Goal: Understand process/instructions: Learn about a topic

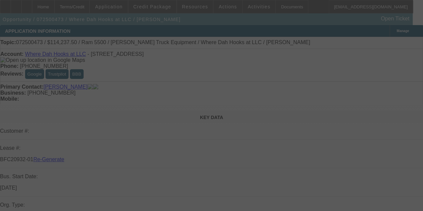
select select "3"
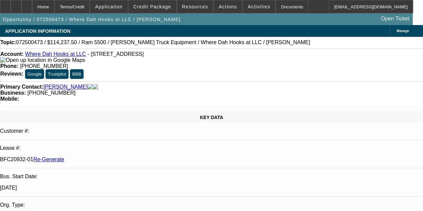
select select "0"
select select "2"
select select "0.1"
select select "4"
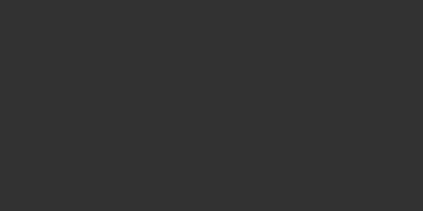
select select "4"
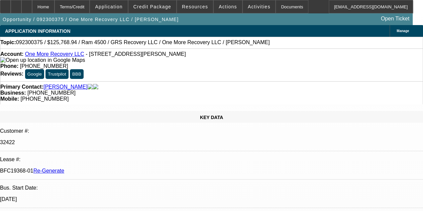
select select "0"
select select "2"
select select "0"
select select "6"
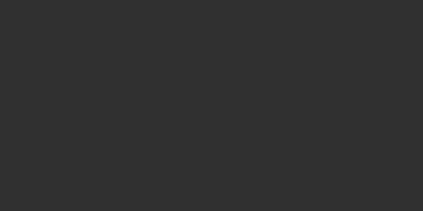
select select "3"
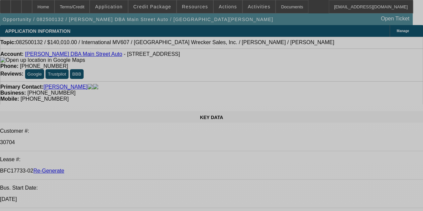
select select "0"
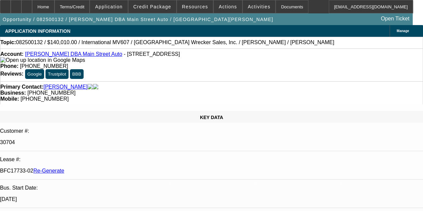
select select "0"
select select "2"
select select "0"
select select "6"
click at [277, 7] on div "Documents" at bounding box center [291, 6] width 33 height 13
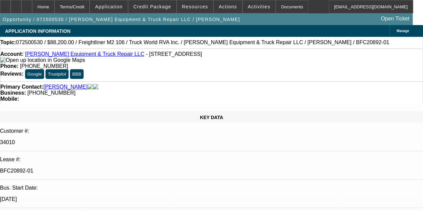
select select "0"
select select "3"
select select "0"
select select "6"
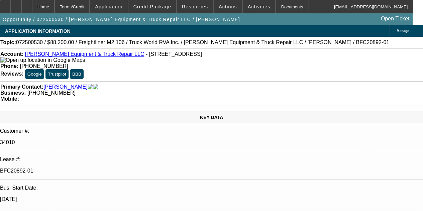
select select "0"
select select "3"
select select "0"
select select "6"
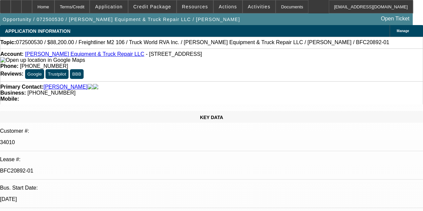
select select "0.1"
select select "0"
select select "6"
select select "0.1"
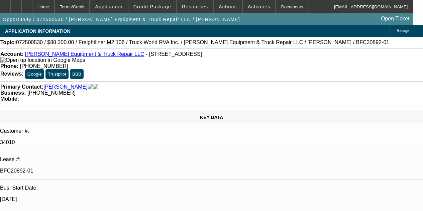
select select "0"
select select "6"
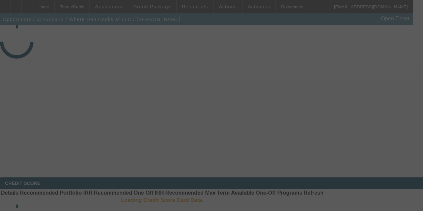
select select "3"
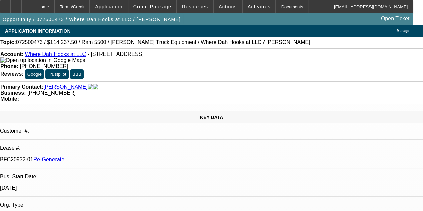
select select "0"
select select "2"
select select "0.1"
select select "4"
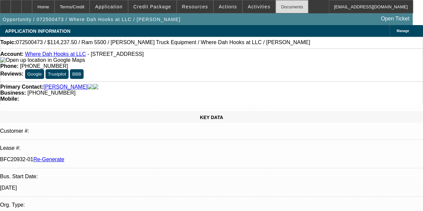
click at [277, 9] on div "Documents" at bounding box center [291, 6] width 33 height 13
